Goal: Task Accomplishment & Management: Manage account settings

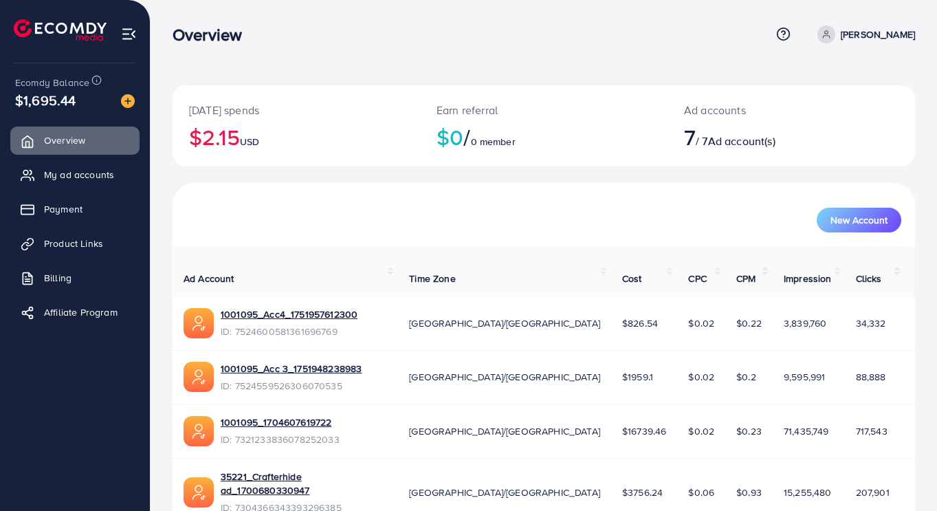
click at [65, 181] on span "My ad accounts" at bounding box center [79, 175] width 70 height 14
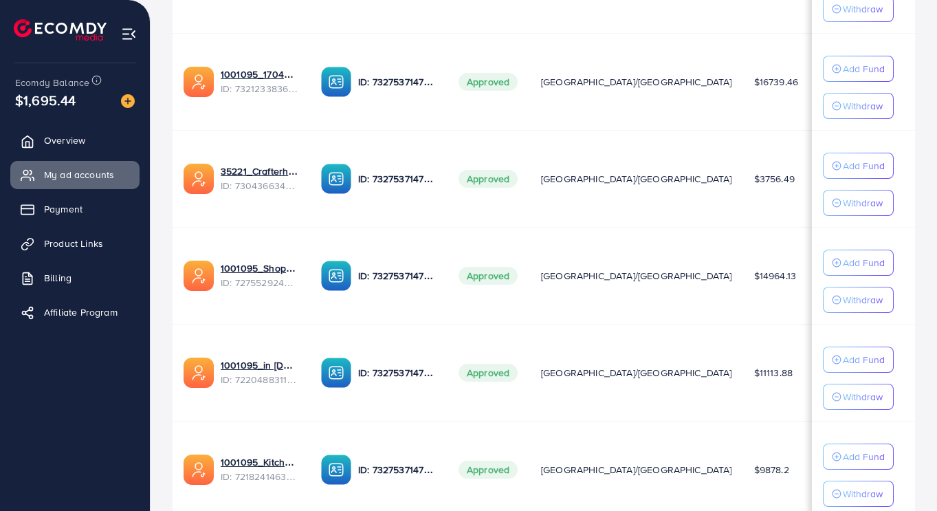
scroll to position [602, 0]
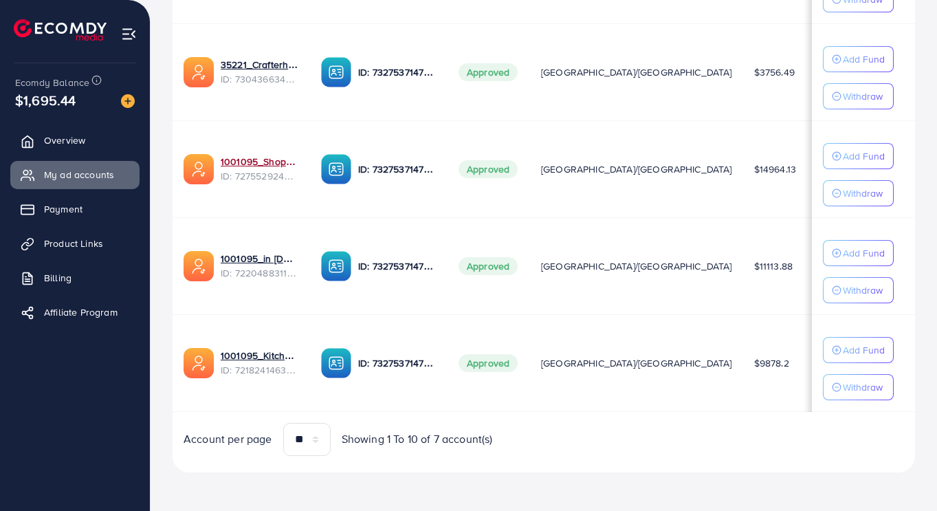
click at [258, 163] on link "1001095_Shopping Center" at bounding box center [260, 162] width 78 height 14
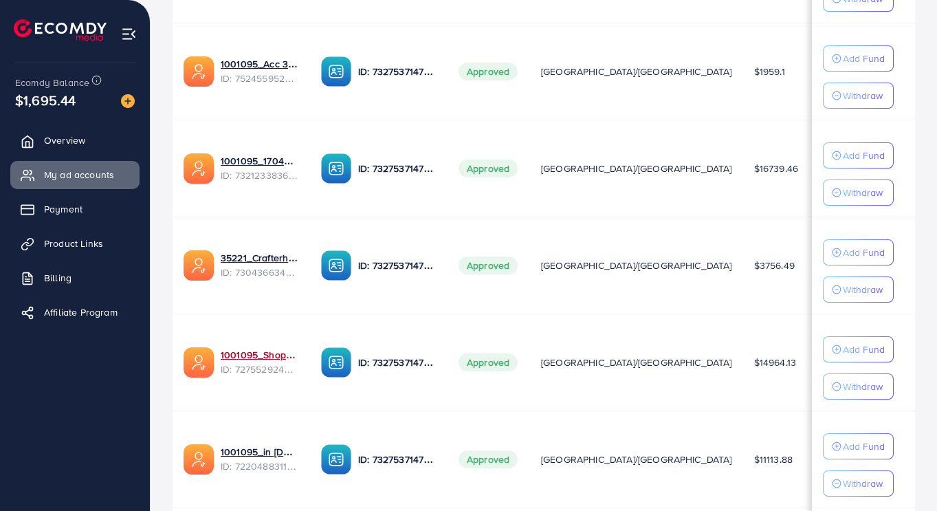
scroll to position [405, 0]
click at [256, 262] on link "35221_Crafterhide ad_1700680330947" at bounding box center [260, 259] width 78 height 14
click at [266, 357] on link "1001095_Shopping Center" at bounding box center [260, 355] width 78 height 14
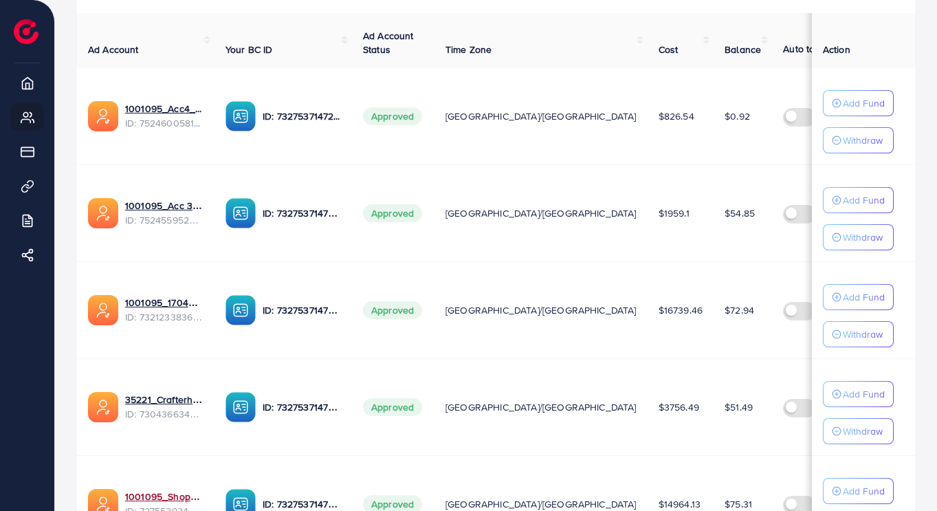
scroll to position [265, 0]
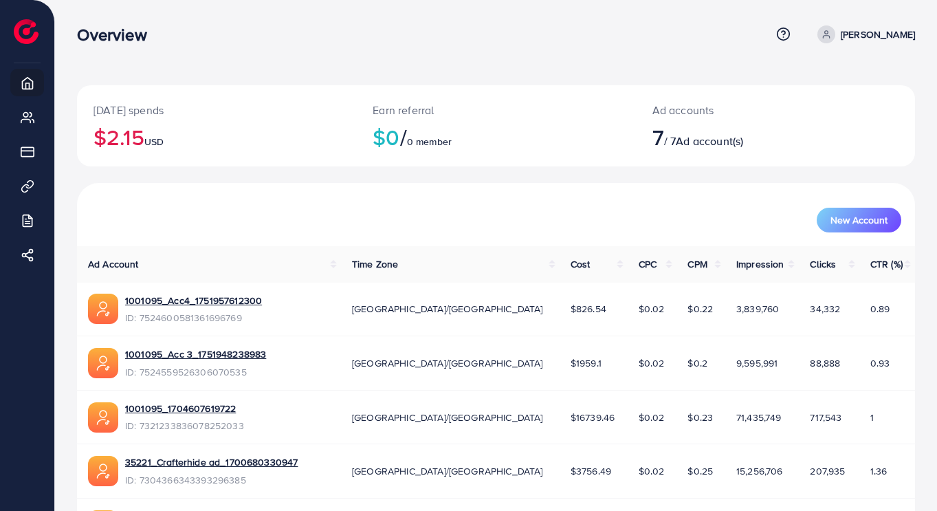
scroll to position [8, 0]
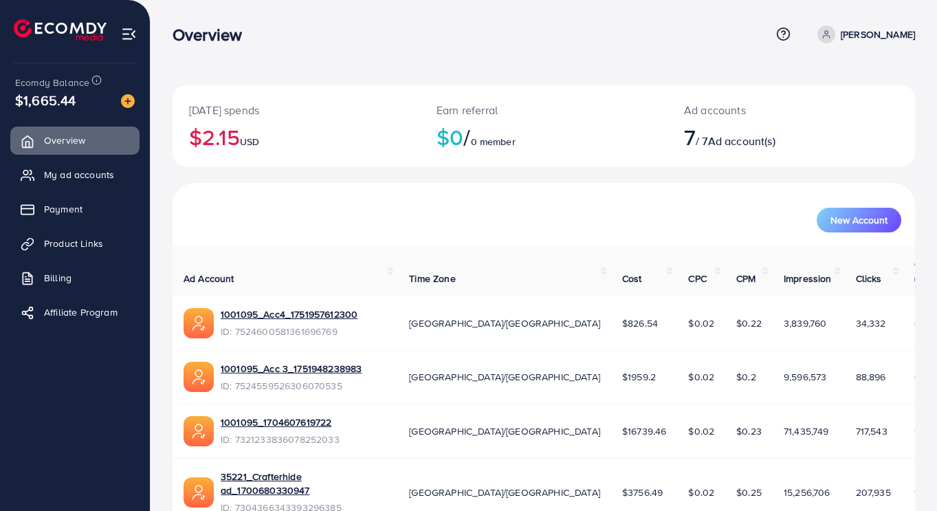
click at [96, 187] on link "My ad accounts" at bounding box center [74, 174] width 129 height 27
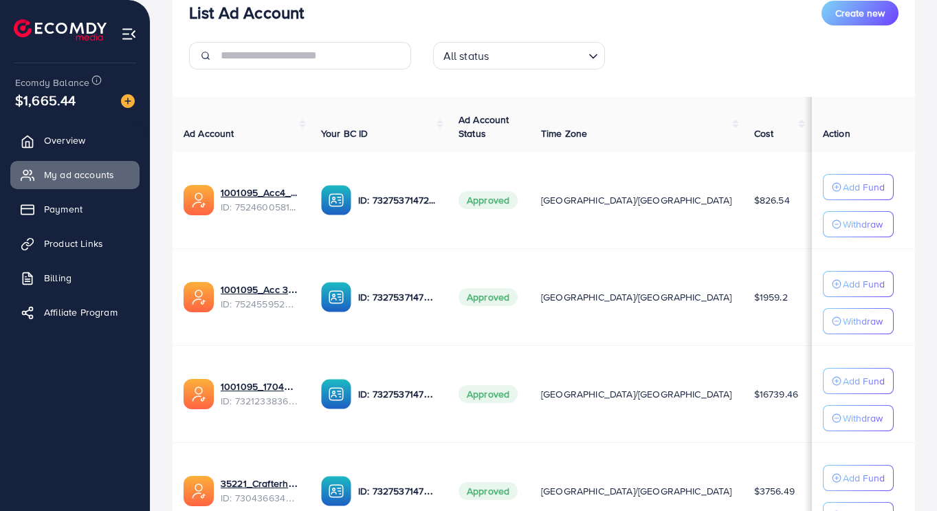
scroll to position [193, 0]
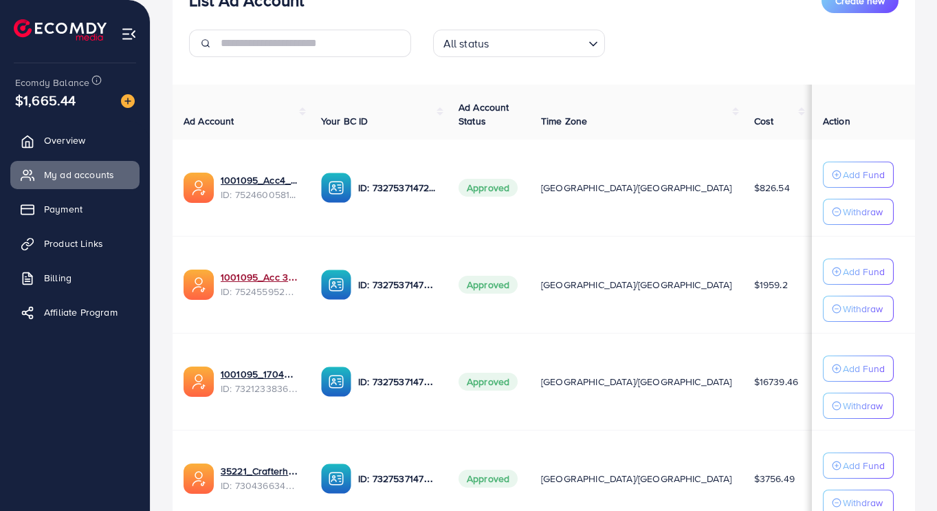
click at [257, 282] on link "1001095_Acc 3_1751948238983" at bounding box center [260, 277] width 78 height 14
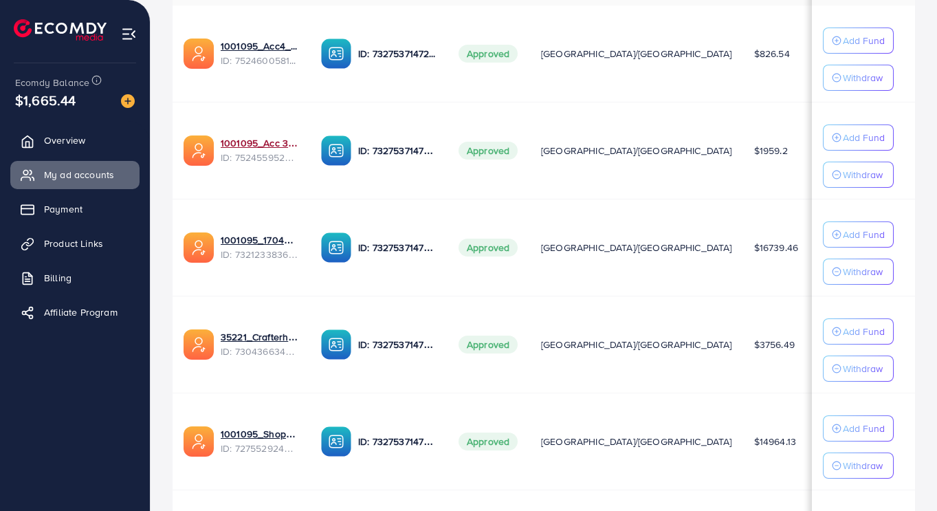
scroll to position [330, 0]
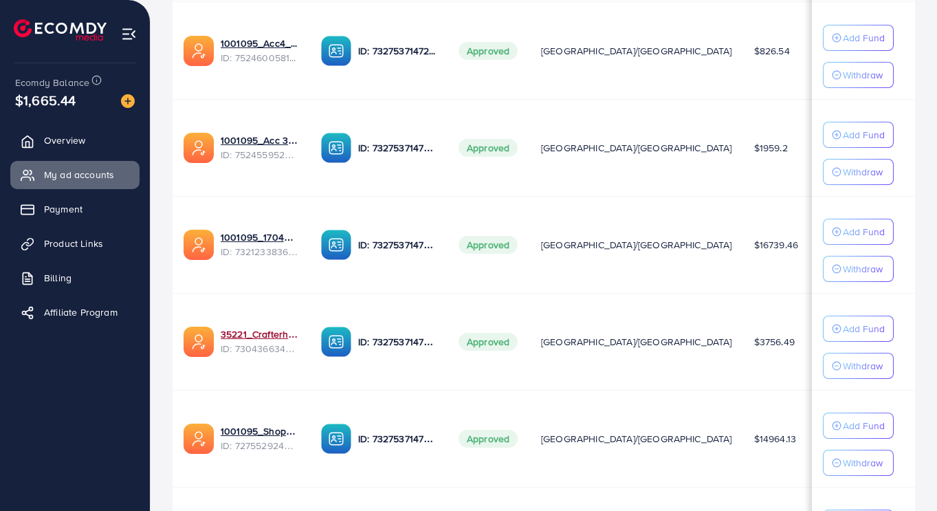
click at [272, 333] on link "35221_Crafterhide ad_1700680330947" at bounding box center [260, 334] width 78 height 14
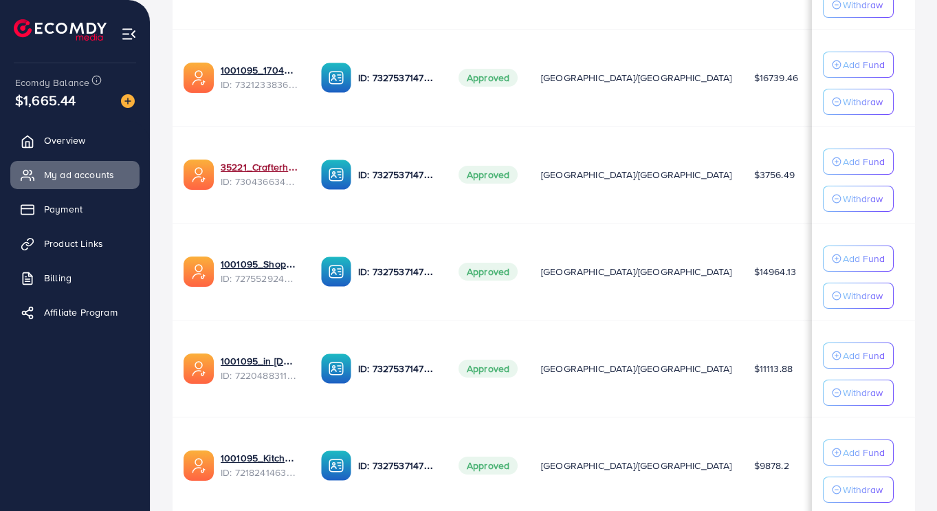
scroll to position [498, 0]
click at [264, 355] on link "1001095_in [DOMAIN_NAME]_1681150971525" at bounding box center [260, 360] width 78 height 14
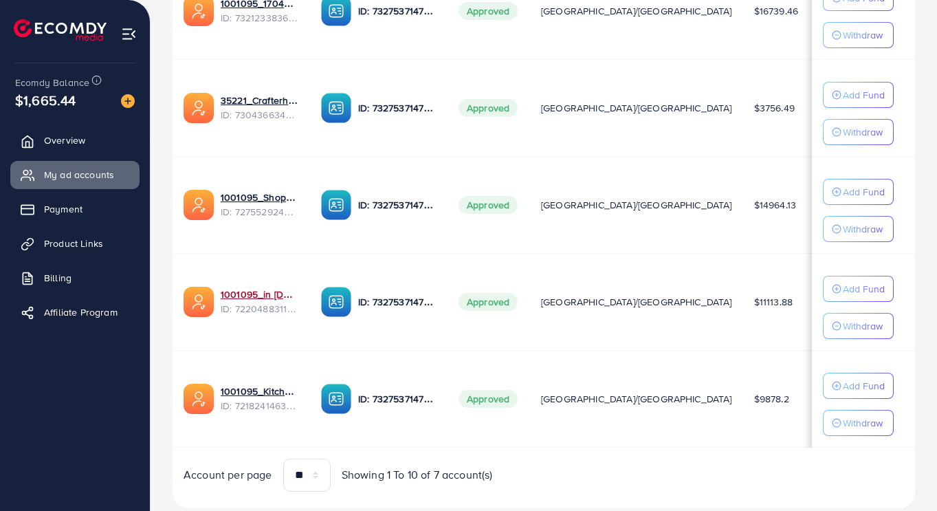
scroll to position [602, 0]
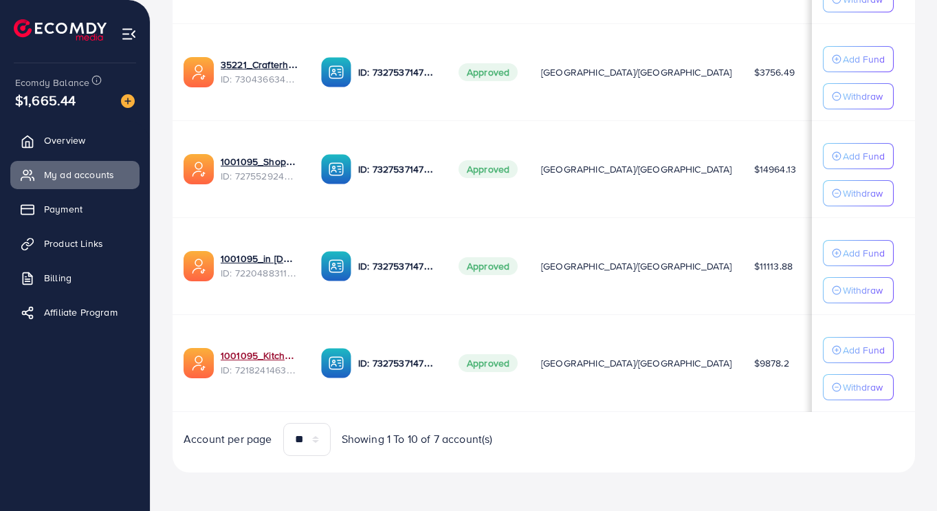
click at [267, 353] on link "1001095_Kitchenlyst_1680641549988" at bounding box center [260, 355] width 78 height 14
